Goal: Transaction & Acquisition: Purchase product/service

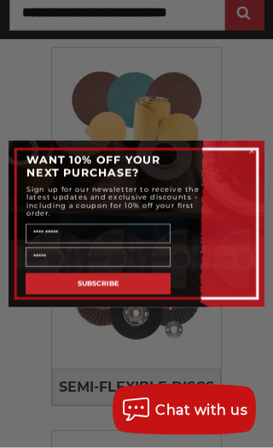
scroll to position [1220, 0]
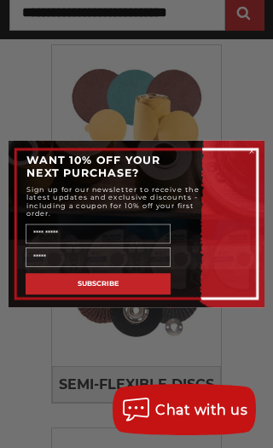
click at [221, 392] on div "Close dialog WANT 10% OFF YOUR NEXT PURCHASE? Sign up for our newsletter to rec…" at bounding box center [136, 224] width 273 height 448
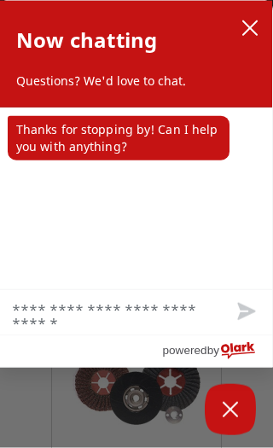
scroll to position [0, 0]
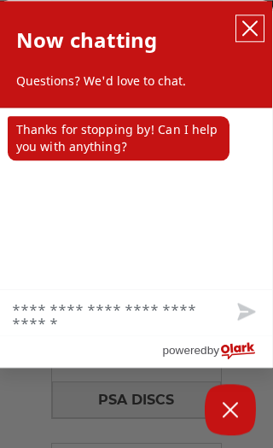
click at [249, 28] on icon "close chatbox" at bounding box center [250, 28] width 17 height 17
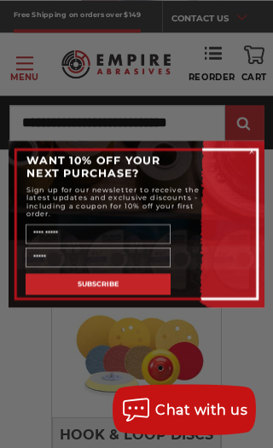
scroll to position [599, 0]
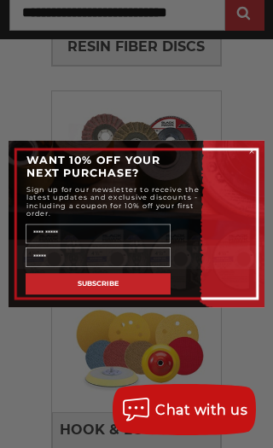
click at [130, 285] on button "SUBSCRIBE" at bounding box center [98, 283] width 145 height 21
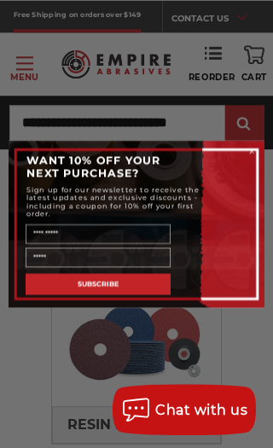
scroll to position [217, 0]
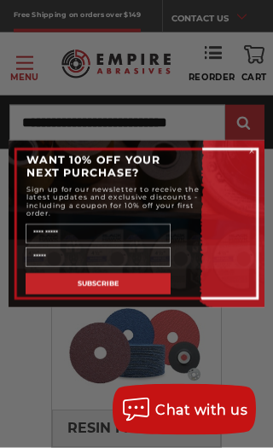
click at [126, 349] on div "Close dialog WANT 10% OFF YOUR NEXT PURCHASE? Sign up for our newsletter to rec…" at bounding box center [136, 224] width 273 height 448
click at [132, 343] on div "Close dialog WANT 10% OFF YOUR NEXT PURCHASE? Sign up for our newsletter to rec…" at bounding box center [136, 224] width 273 height 448
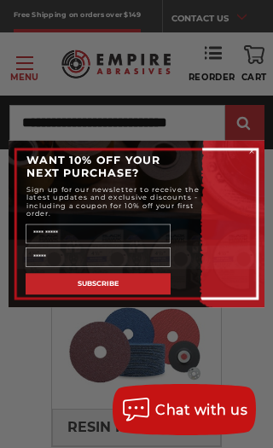
click at [260, 150] on form "WANT 10% OFF YOUR NEXT PURCHASE? Sign up for our newsletter to receive the late…" at bounding box center [137, 224] width 256 height 167
click at [257, 146] on form "WANT 10% OFF YOUR NEXT PURCHASE? Sign up for our newsletter to receive the late…" at bounding box center [137, 224] width 256 height 167
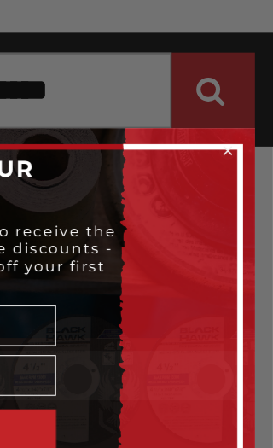
click at [248, 148] on circle "Close dialog" at bounding box center [252, 152] width 9 height 9
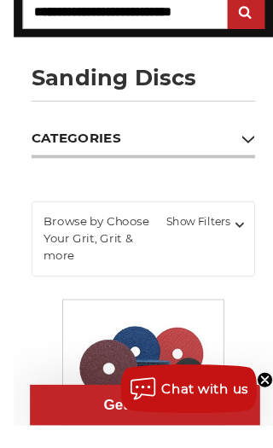
scroll to position [243, 0]
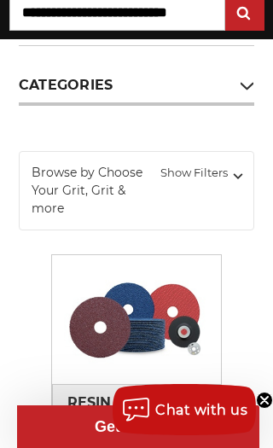
click at [154, 338] on img at bounding box center [136, 320] width 169 height 120
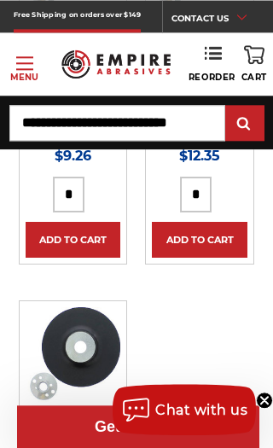
scroll to position [3272, 0]
